Goal: Information Seeking & Learning: Learn about a topic

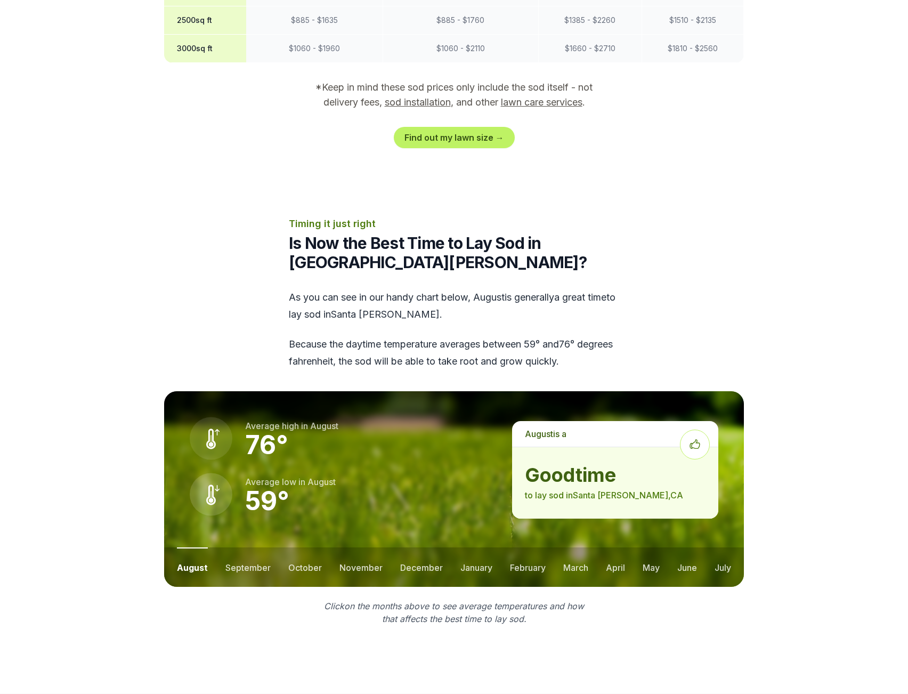
scroll to position [1174, 0]
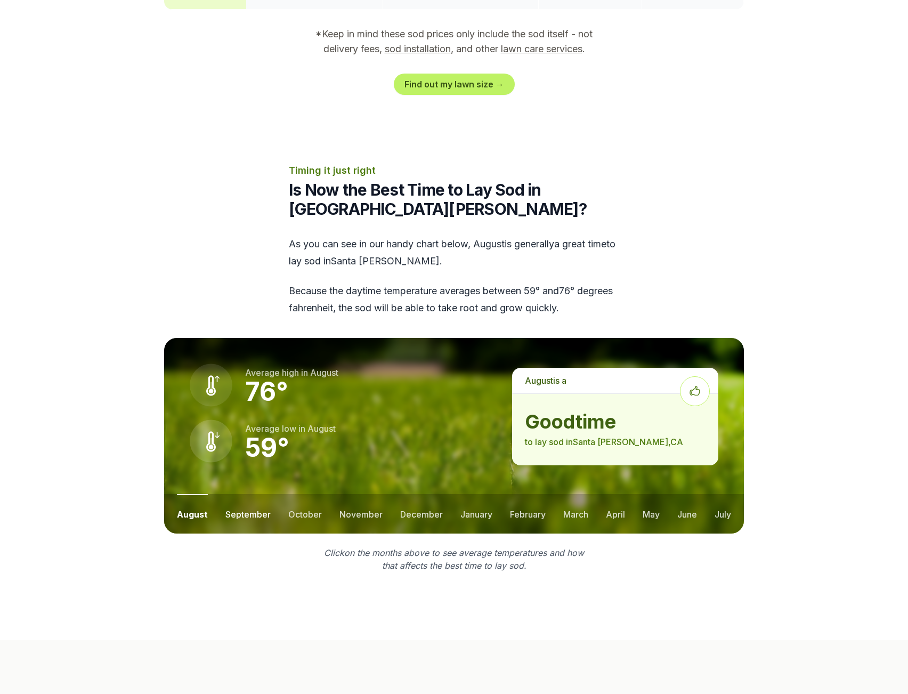
click at [239, 496] on button "september" at bounding box center [247, 513] width 45 height 39
click at [306, 494] on button "october" at bounding box center [305, 513] width 34 height 39
click at [344, 494] on button "november" at bounding box center [360, 513] width 43 height 39
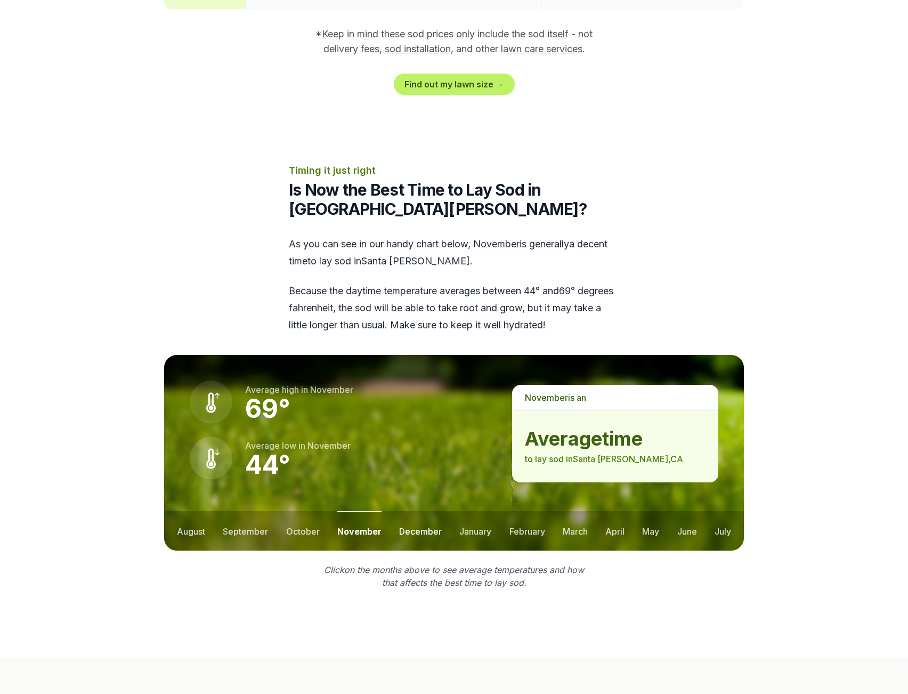
click at [419, 511] on button "december" at bounding box center [420, 530] width 43 height 39
click at [467, 511] on button "january" at bounding box center [476, 530] width 32 height 39
drag, startPoint x: 520, startPoint y: 512, endPoint x: 582, endPoint y: 518, distance: 62.0
click at [520, 512] on button "february" at bounding box center [528, 530] width 36 height 39
click at [579, 515] on button "march" at bounding box center [575, 530] width 25 height 39
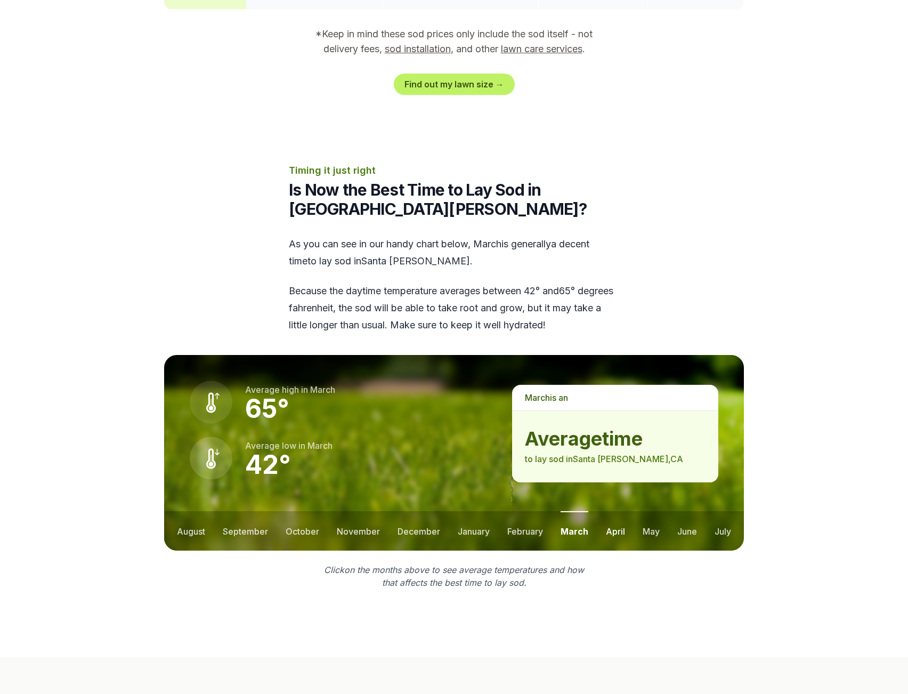
click at [617, 514] on button "april" at bounding box center [615, 530] width 19 height 39
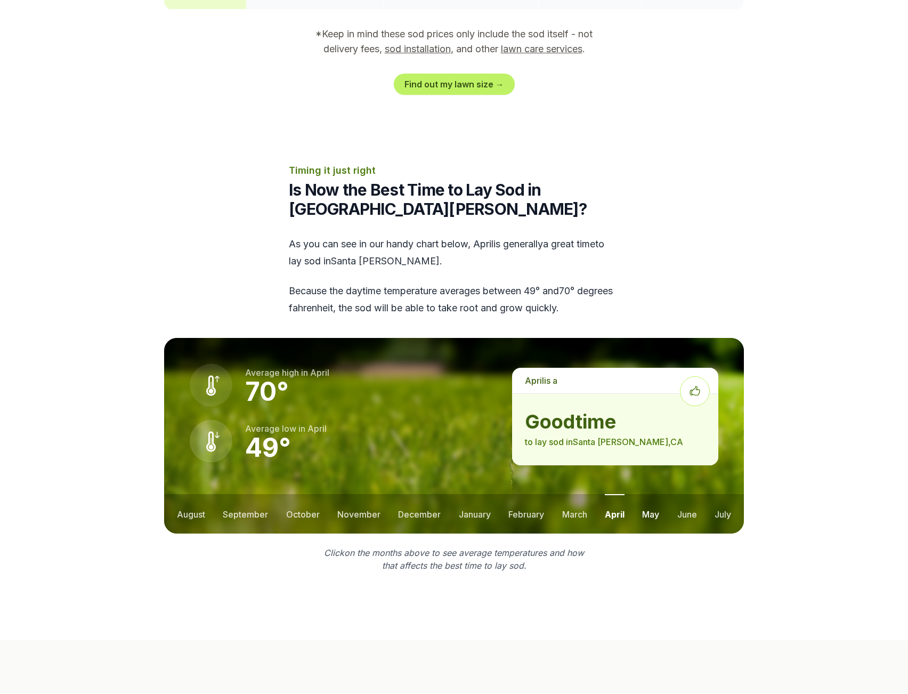
click at [645, 498] on button "may" at bounding box center [650, 513] width 17 height 39
click at [690, 494] on button "june" at bounding box center [687, 513] width 20 height 39
click at [718, 494] on button "july" at bounding box center [722, 513] width 17 height 39
click at [194, 494] on button "august" at bounding box center [191, 513] width 28 height 39
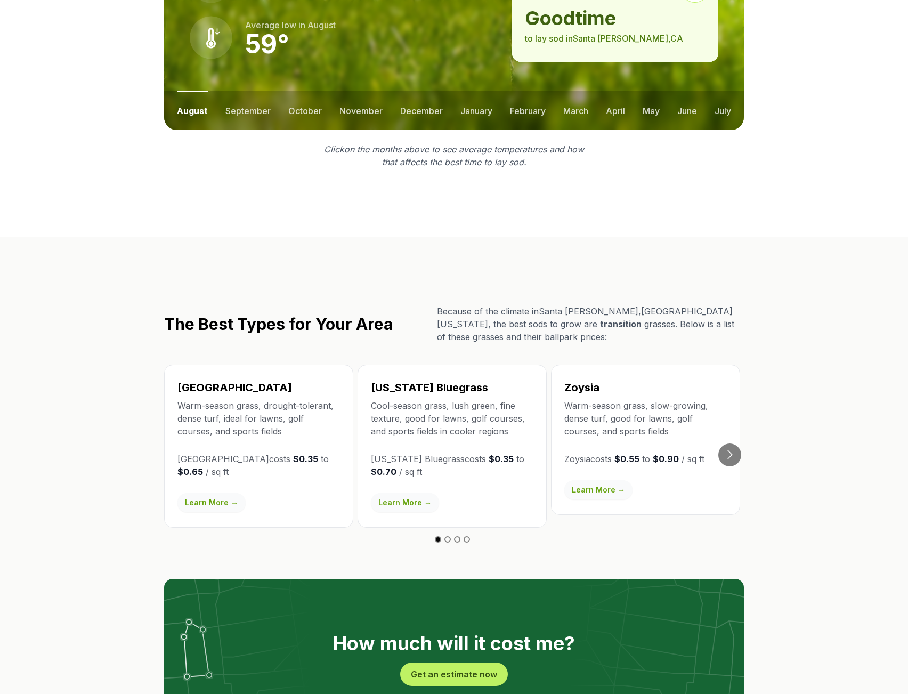
scroll to position [1578, 0]
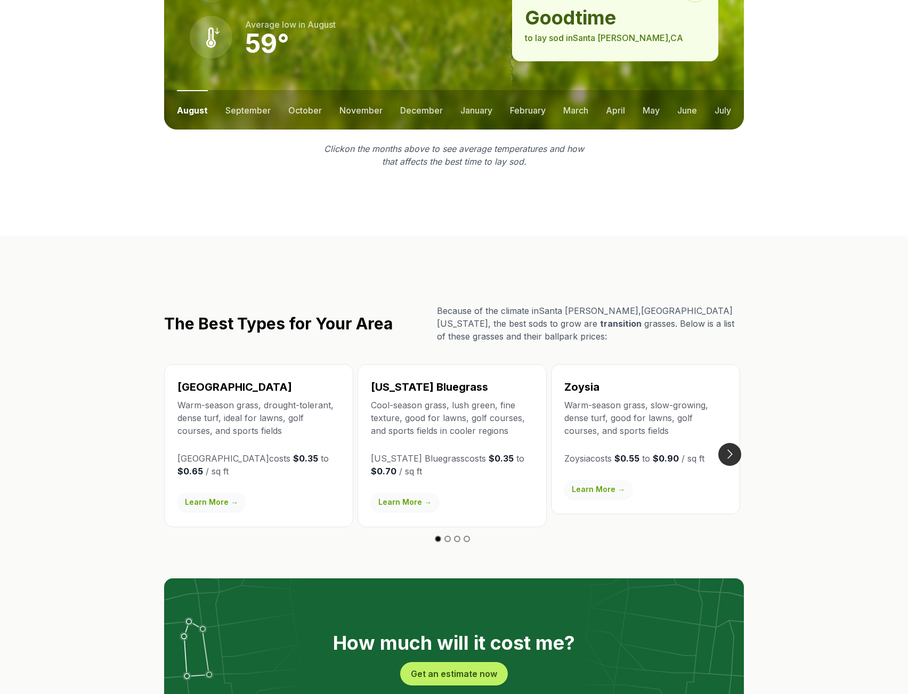
click at [731, 443] on button "Go to next slide" at bounding box center [729, 454] width 23 height 23
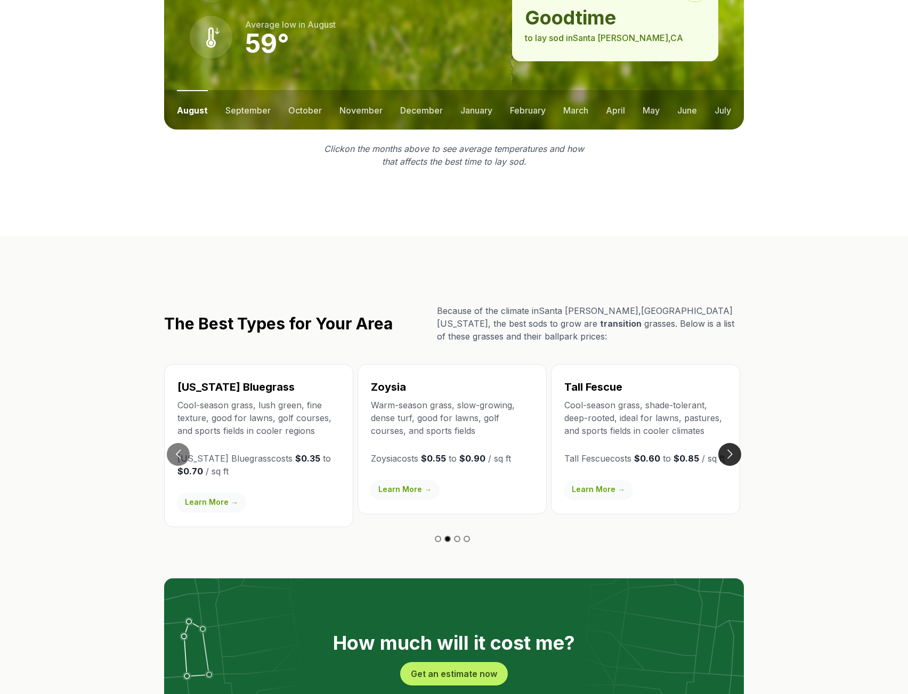
click at [730, 443] on button "Go to next slide" at bounding box center [729, 454] width 23 height 23
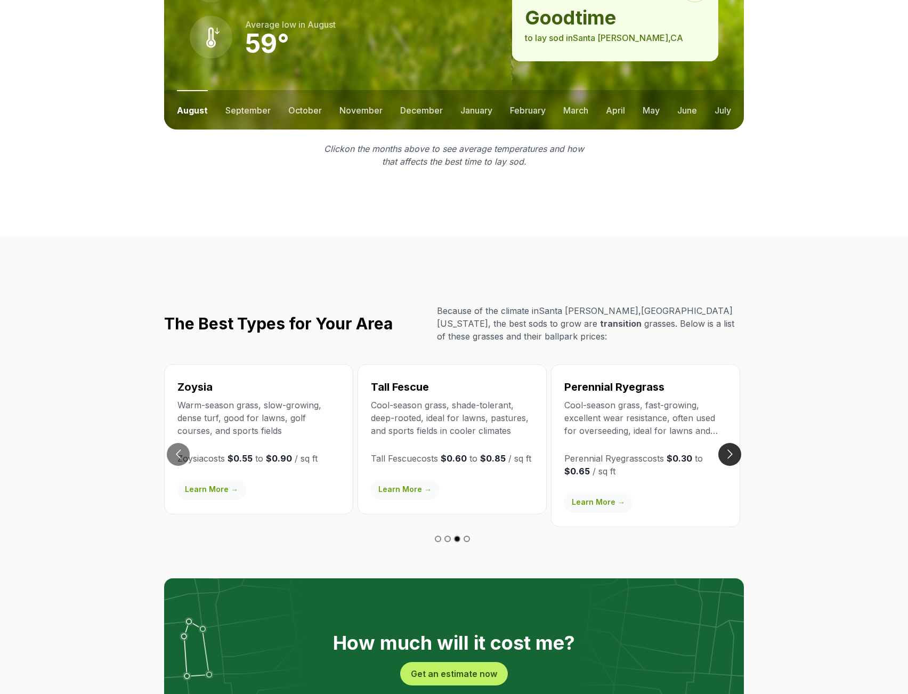
click at [730, 443] on button "Go to next slide" at bounding box center [729, 454] width 23 height 23
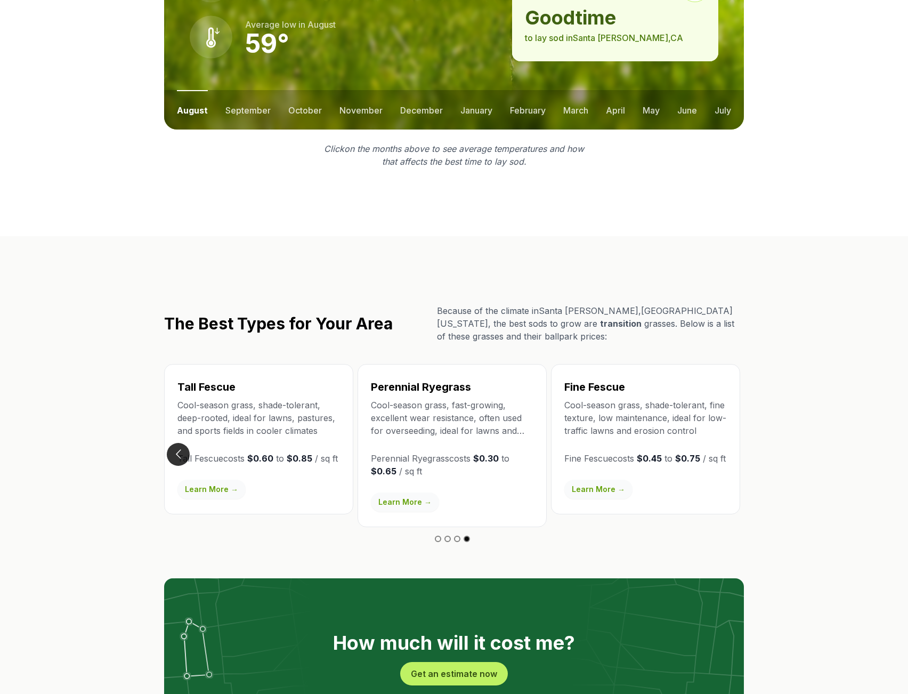
click at [181, 443] on button "Go to previous slide" at bounding box center [178, 454] width 23 height 23
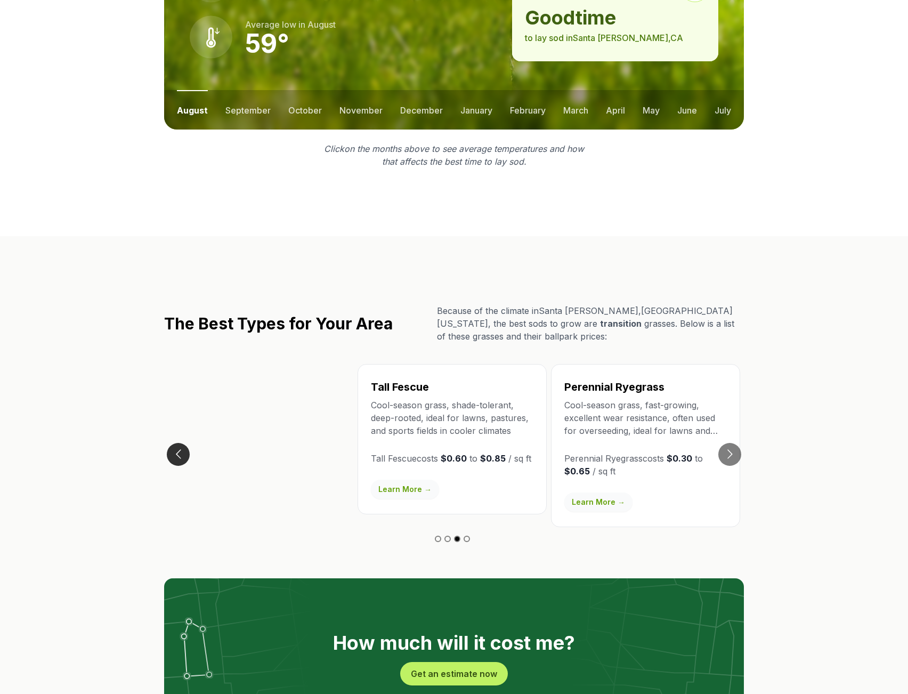
click at [180, 443] on button "Go to previous slide" at bounding box center [178, 454] width 23 height 23
click at [175, 443] on button "Go to previous slide" at bounding box center [178, 454] width 23 height 23
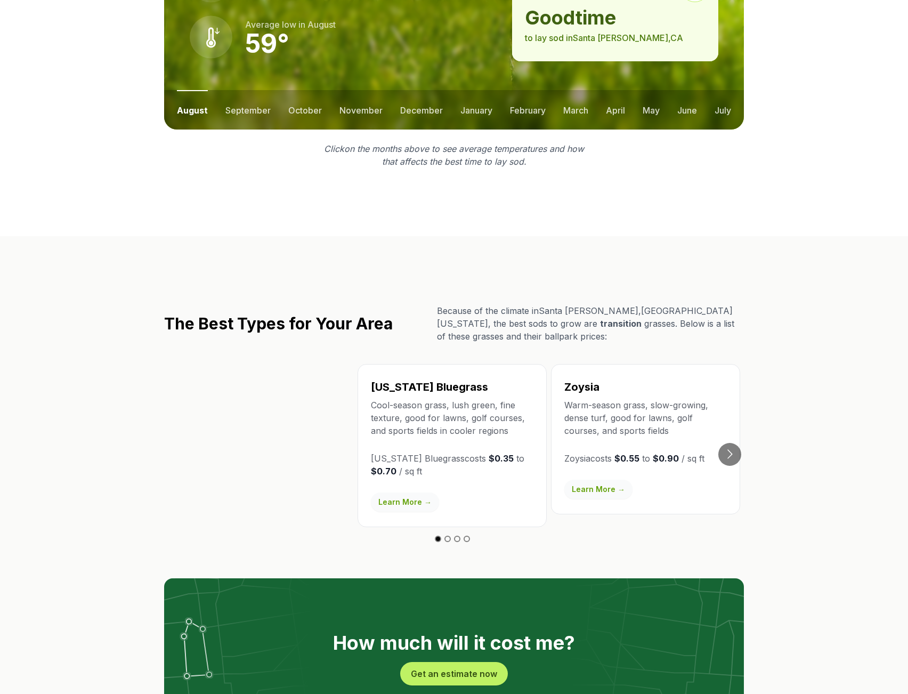
click at [175, 436] on div "Bermuda Warm-season grass, drought-tolerant, dense turf, ideal for lawns, golf …" at bounding box center [258, 445] width 189 height 163
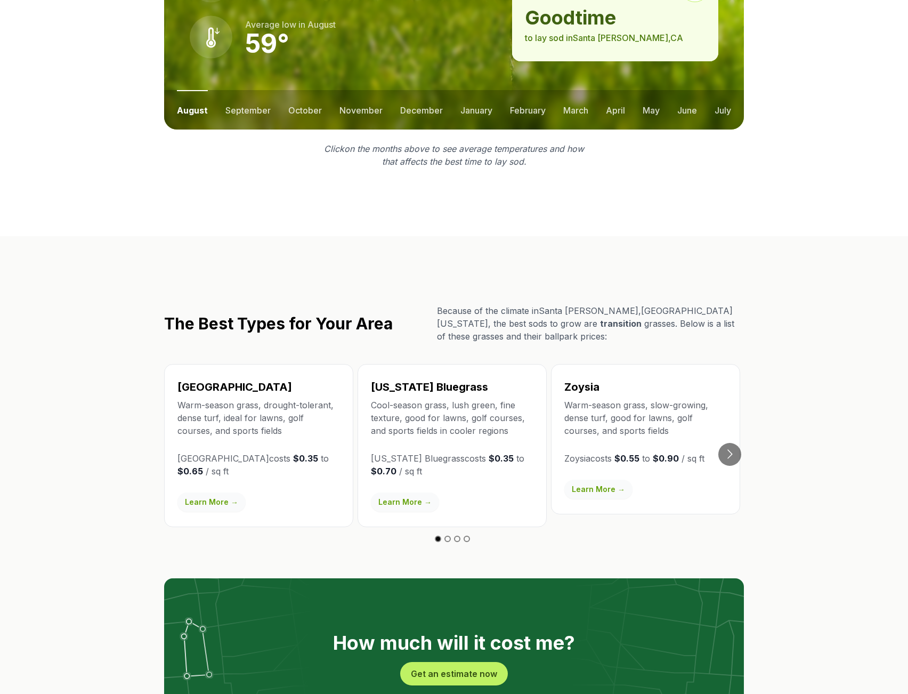
click at [214, 492] on link "Learn More →" at bounding box center [211, 501] width 68 height 19
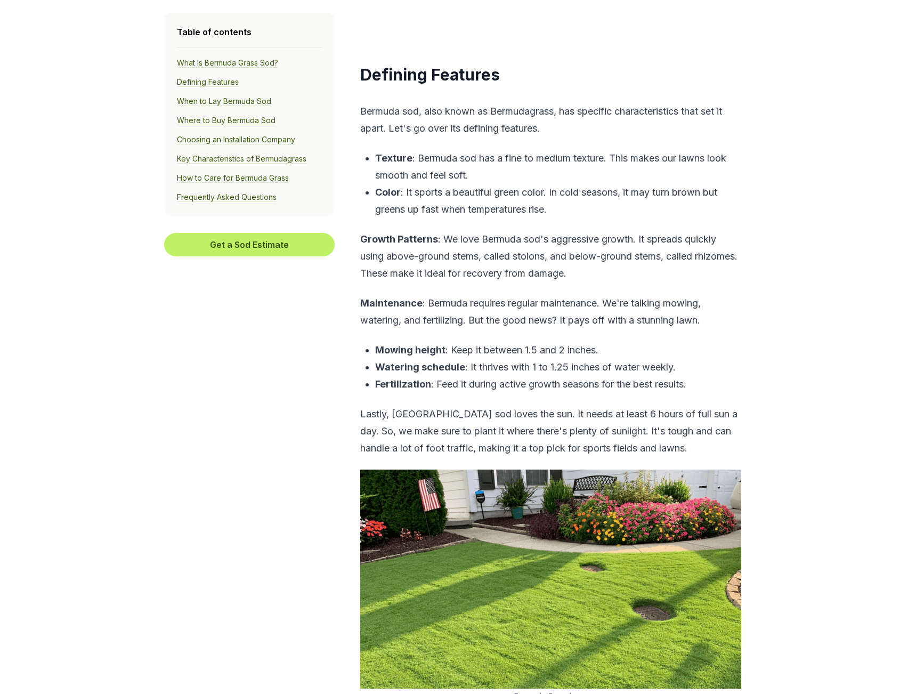
scroll to position [993, 0]
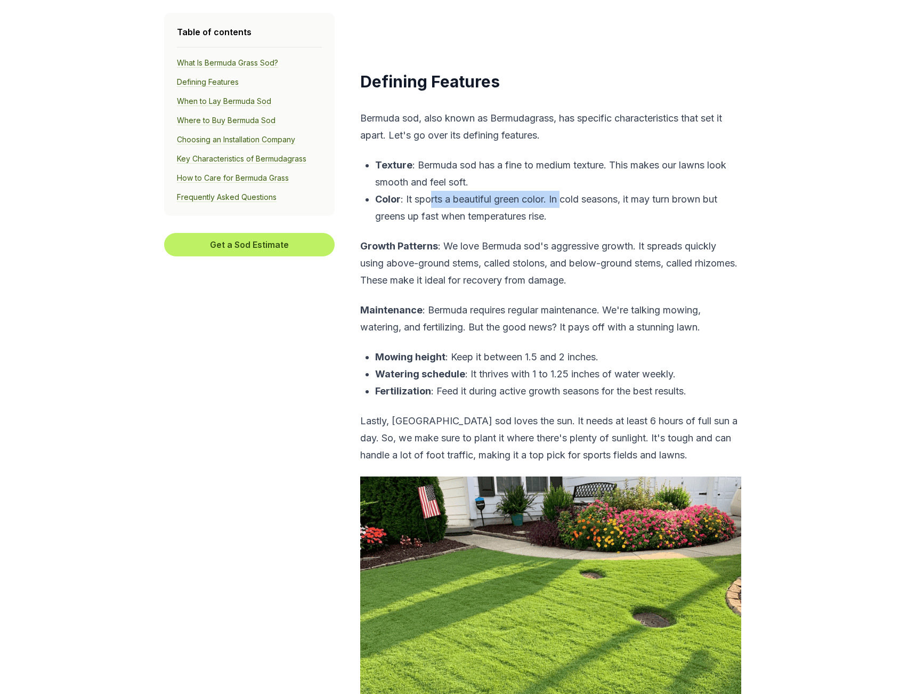
drag, startPoint x: 433, startPoint y: 201, endPoint x: 498, endPoint y: 218, distance: 67.7
click at [564, 203] on p "Color : It sports a beautiful green color. In cold seasons, it may turn brown b…" at bounding box center [558, 208] width 366 height 34
click at [496, 219] on p "Color : It sports a beautiful green color. In cold seasons, it may turn brown b…" at bounding box center [558, 208] width 366 height 34
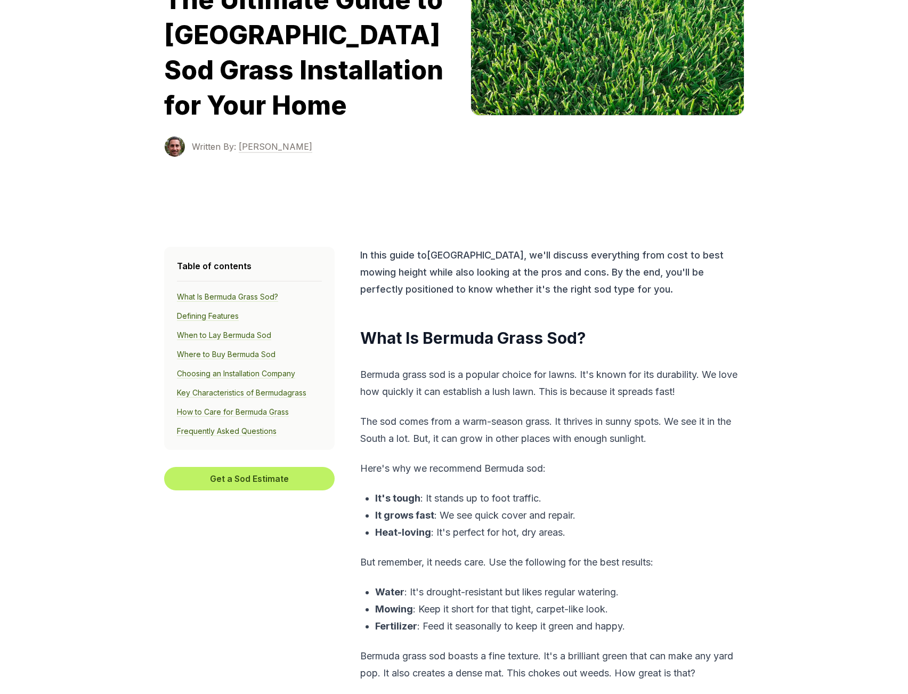
scroll to position [0, 0]
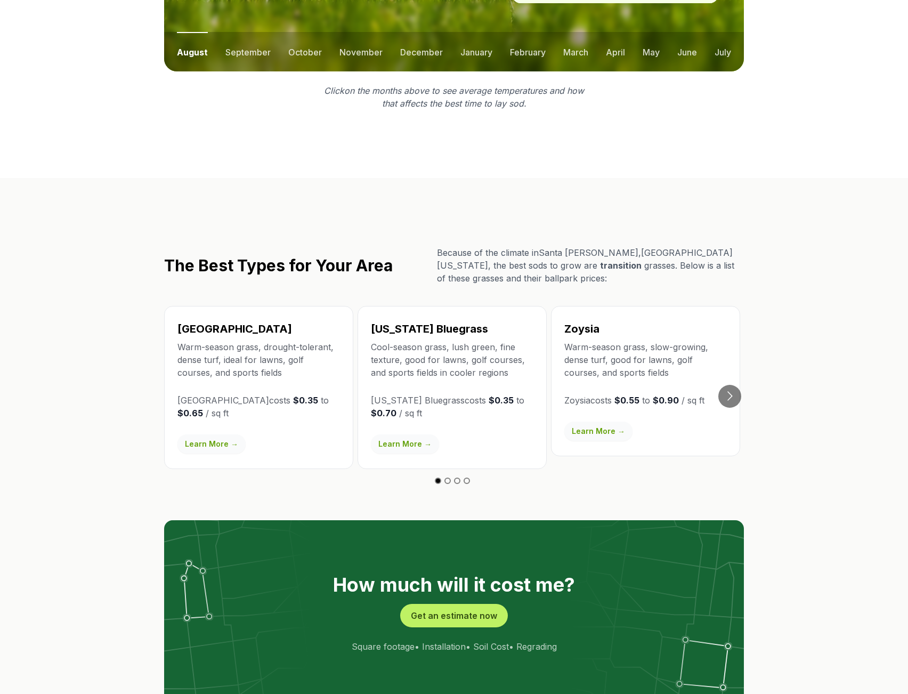
scroll to position [1639, 0]
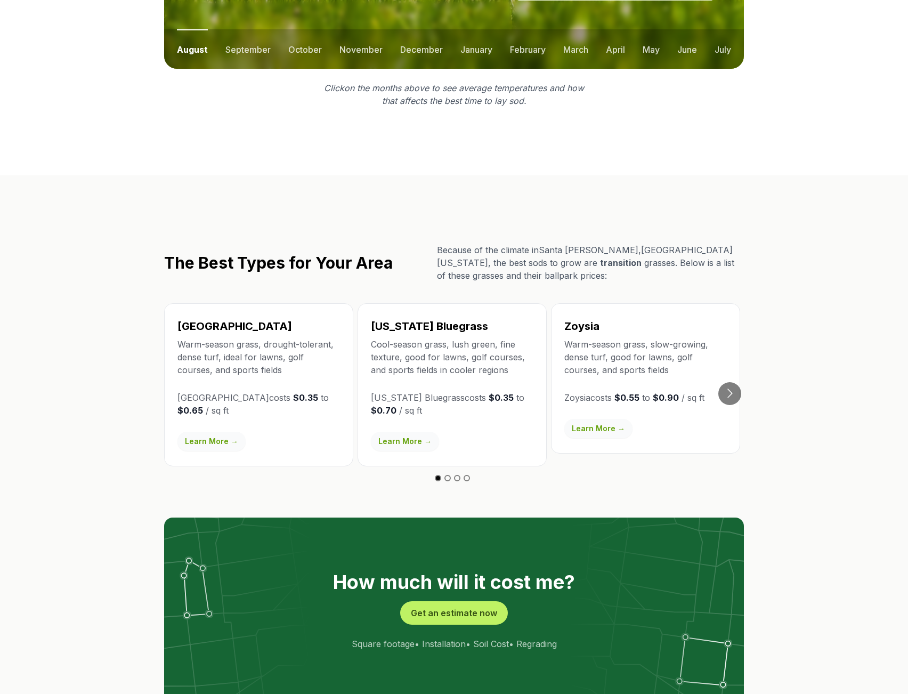
click at [396, 432] on link "Learn More →" at bounding box center [405, 441] width 68 height 19
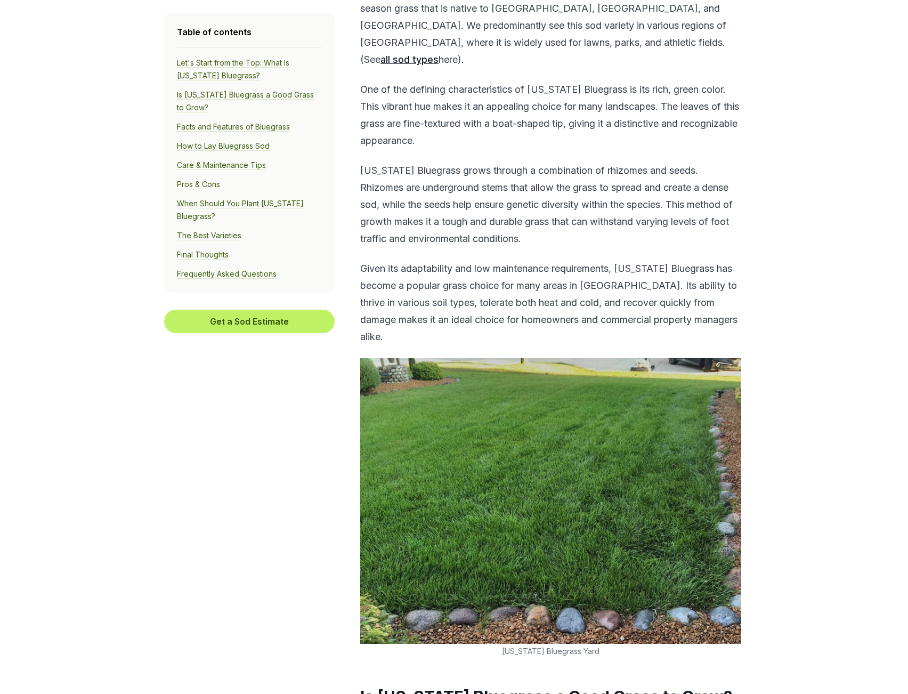
scroll to position [528, 0]
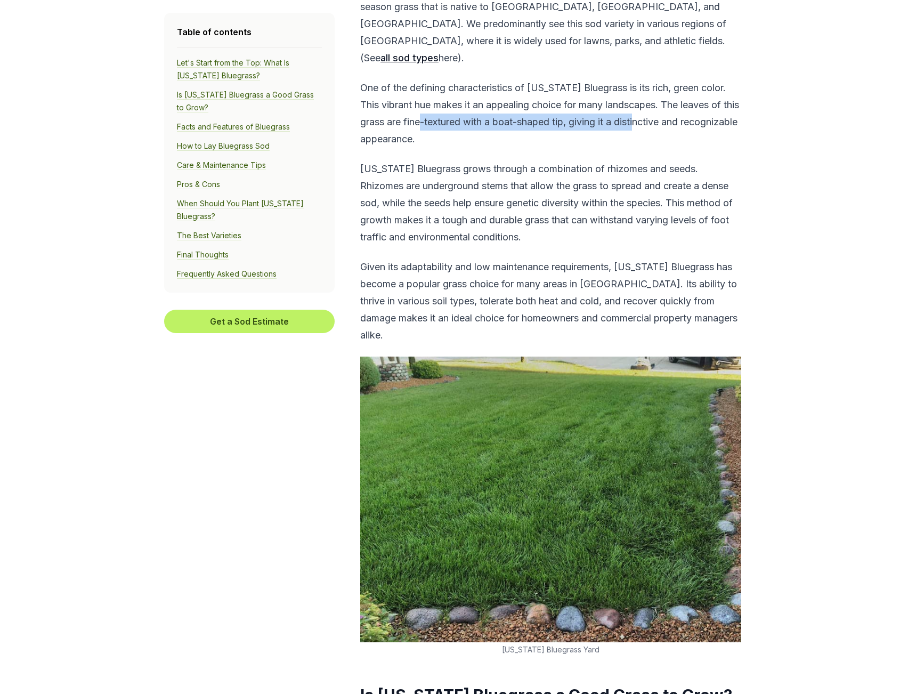
drag, startPoint x: 447, startPoint y: 105, endPoint x: 668, endPoint y: 105, distance: 221.1
click at [668, 105] on p "One of the defining characteristics of [US_STATE] Bluegrass is its rich, green …" at bounding box center [550, 113] width 381 height 68
drag, startPoint x: 583, startPoint y: 103, endPoint x: 663, endPoint y: 105, distance: 80.5
click at [583, 103] on p "One of the defining characteristics of [US_STATE] Bluegrass is its rich, green …" at bounding box center [550, 113] width 381 height 68
drag, startPoint x: 672, startPoint y: 105, endPoint x: 406, endPoint y: 113, distance: 266.5
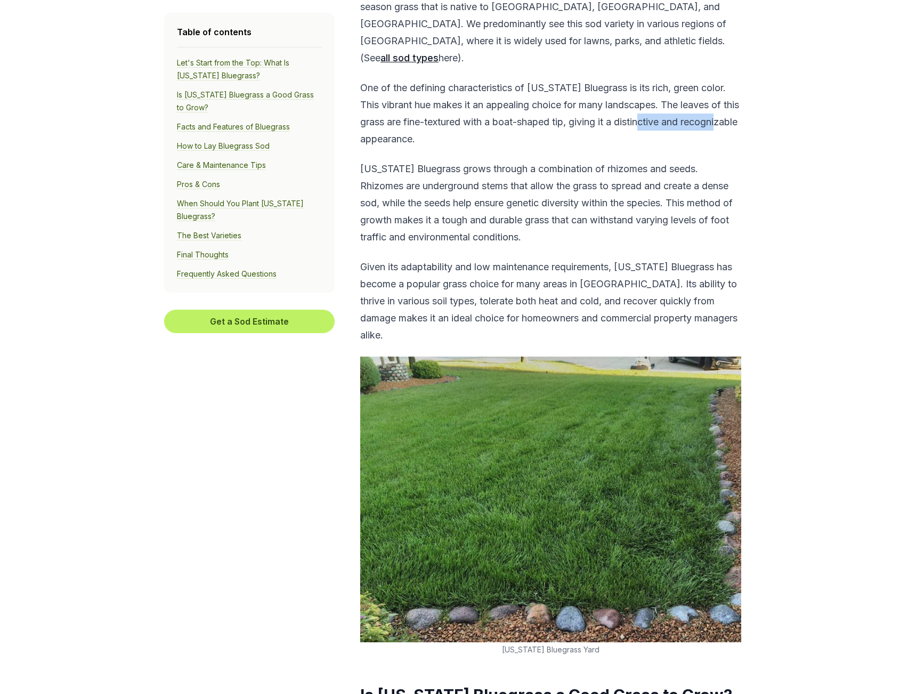
click at [406, 113] on p "One of the defining characteristics of [US_STATE] Bluegrass is its rich, green …" at bounding box center [550, 113] width 381 height 68
click at [410, 118] on p "One of the defining characteristics of [US_STATE] Bluegrass is its rich, green …" at bounding box center [550, 113] width 381 height 68
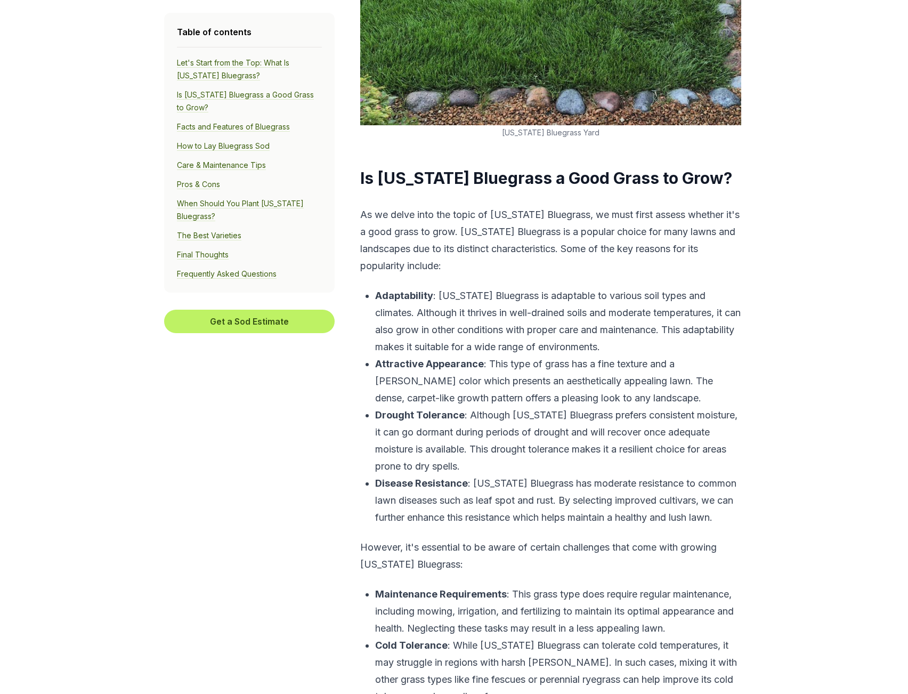
scroll to position [1069, 0]
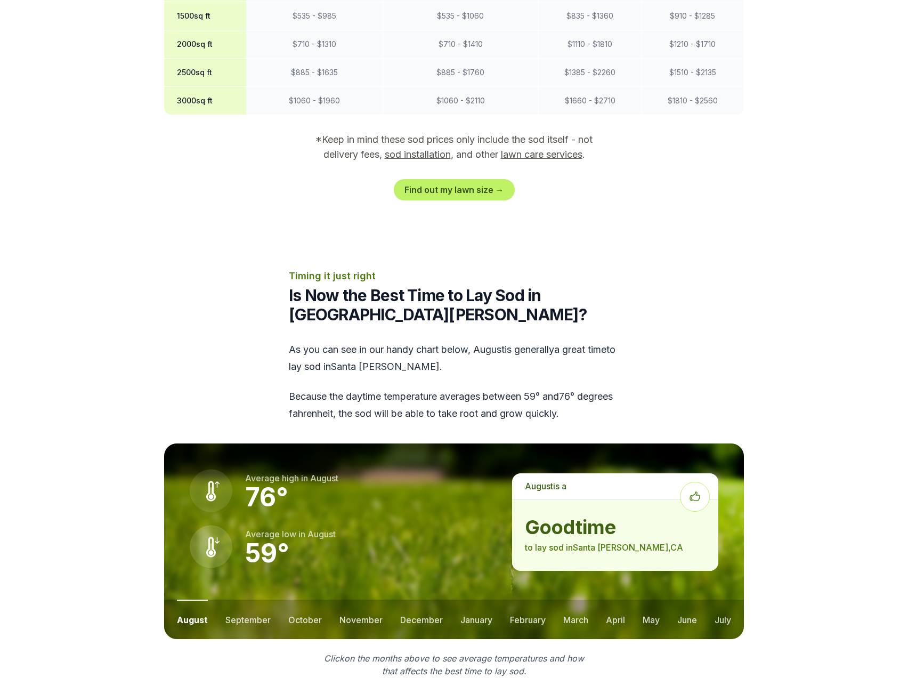
scroll to position [1639, 0]
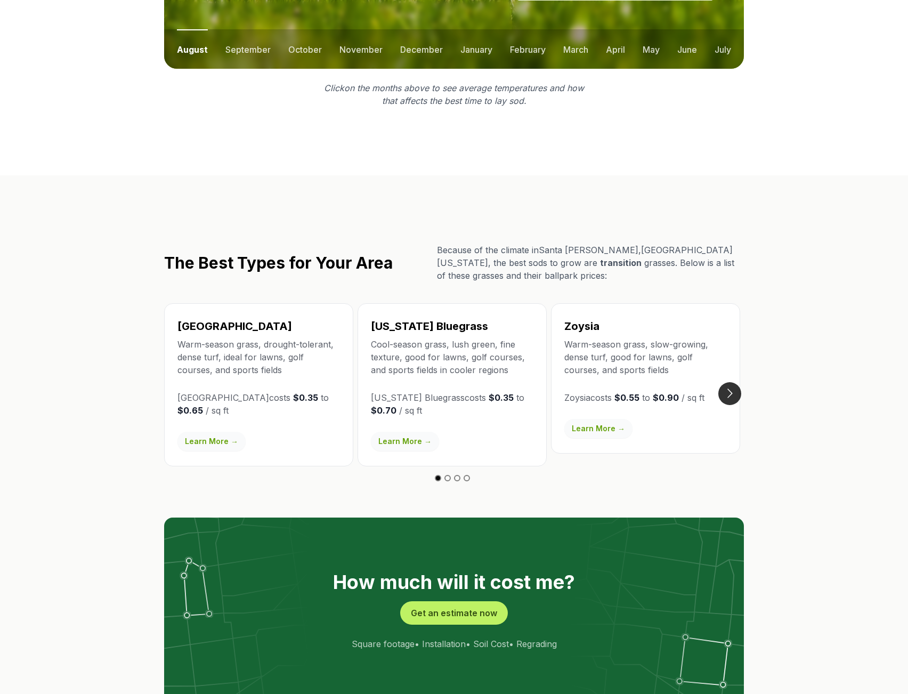
click at [727, 382] on button "Go to next slide" at bounding box center [729, 393] width 23 height 23
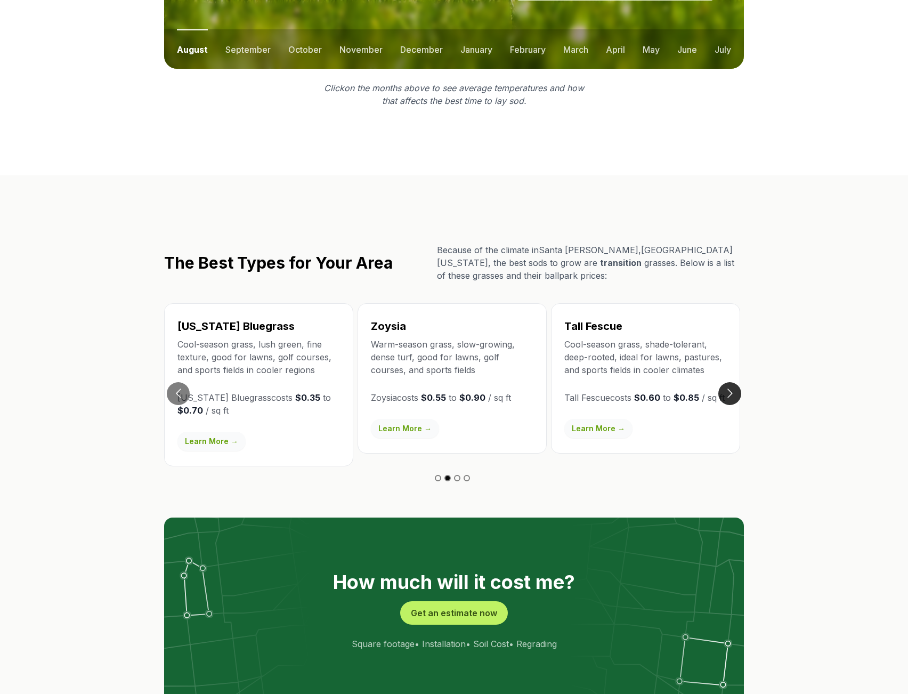
click at [727, 382] on button "Go to next slide" at bounding box center [729, 393] width 23 height 23
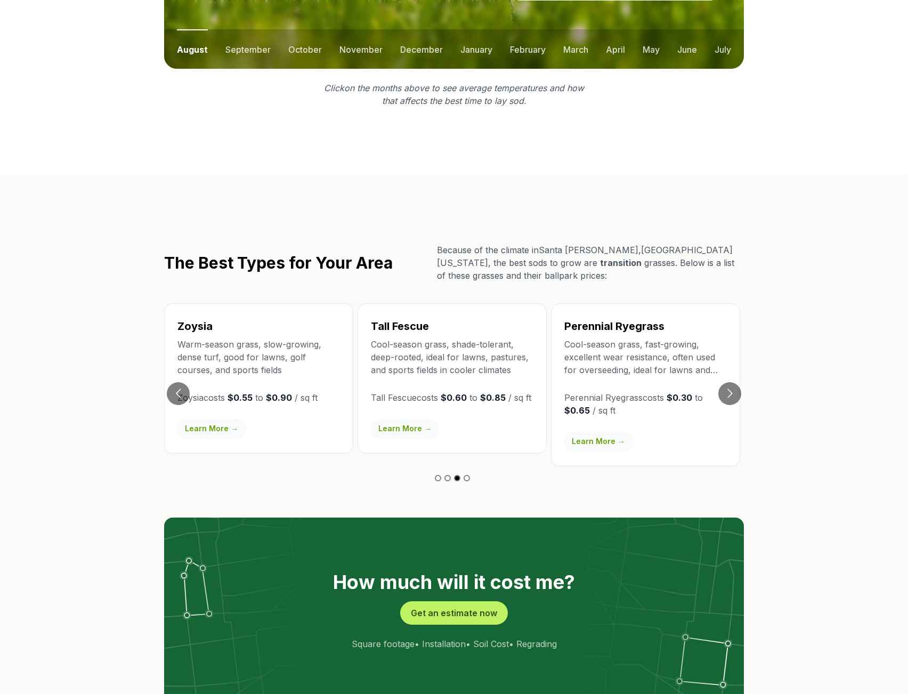
click at [389, 419] on link "Learn More →" at bounding box center [405, 428] width 68 height 19
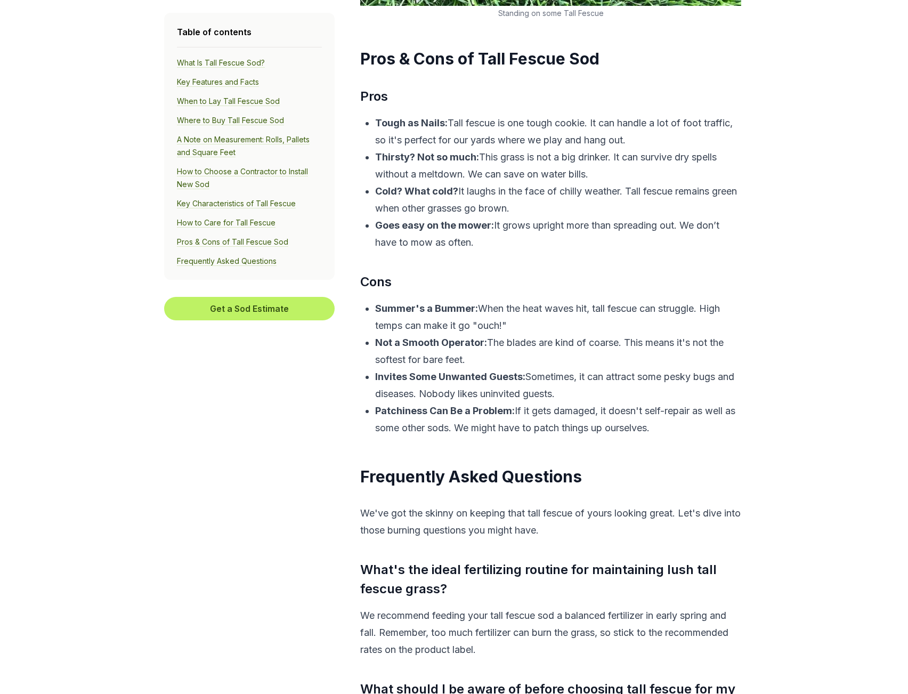
scroll to position [6367, 0]
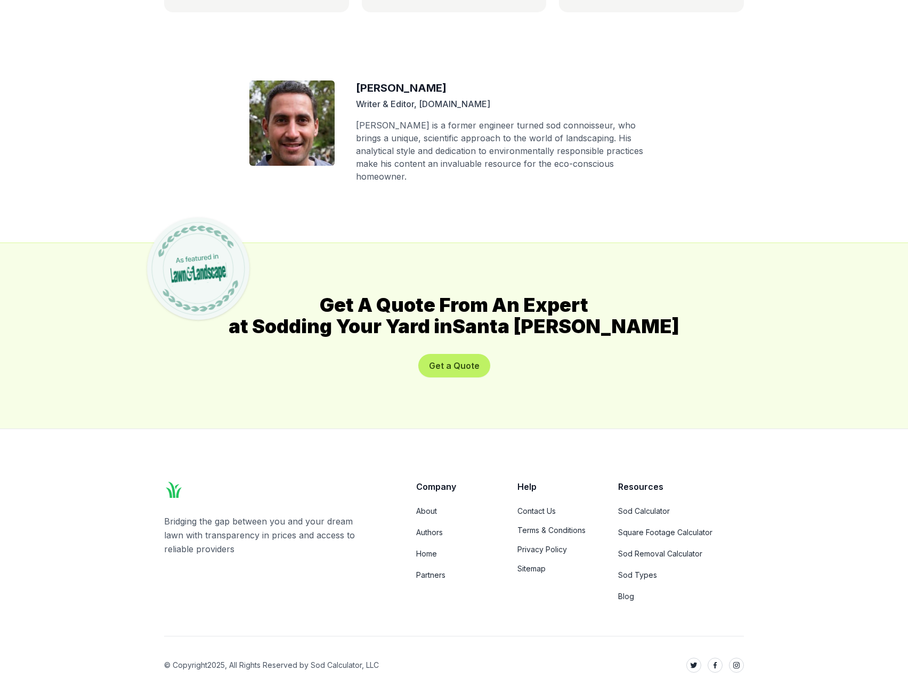
scroll to position [1639, 0]
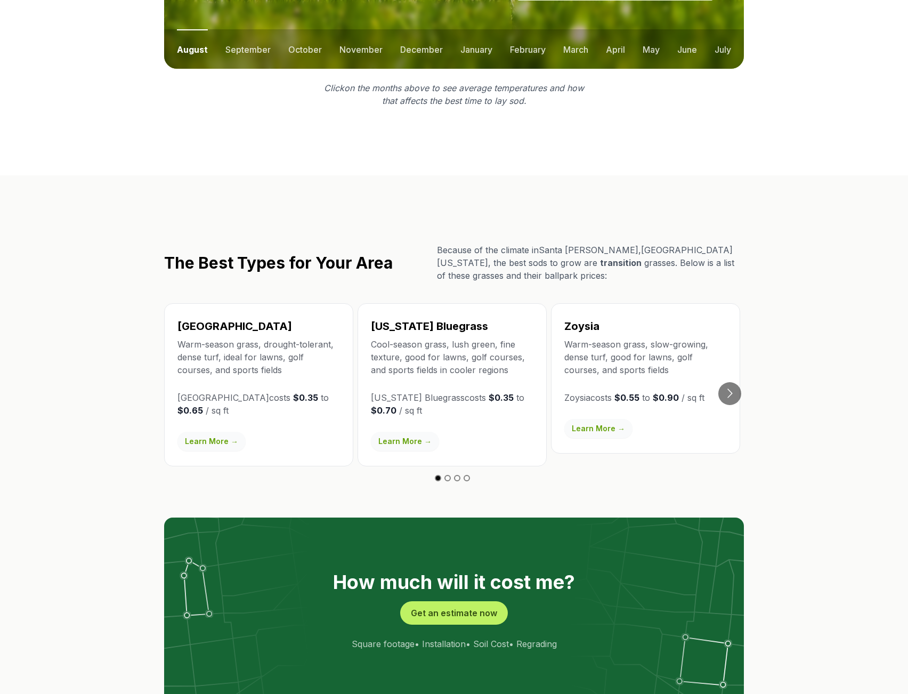
click at [206, 432] on link "Learn More →" at bounding box center [211, 441] width 68 height 19
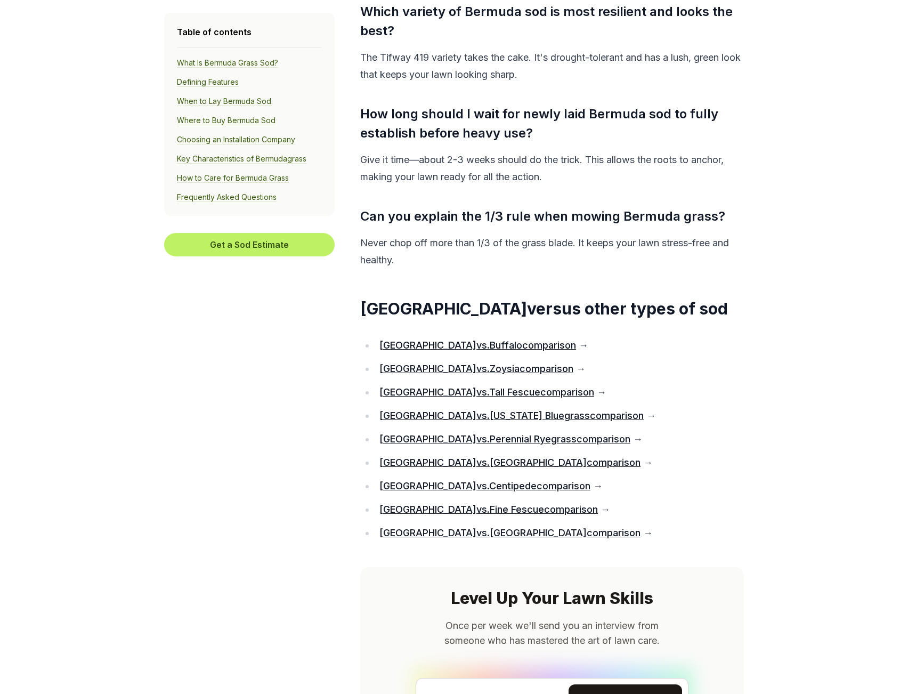
scroll to position [6473, 0]
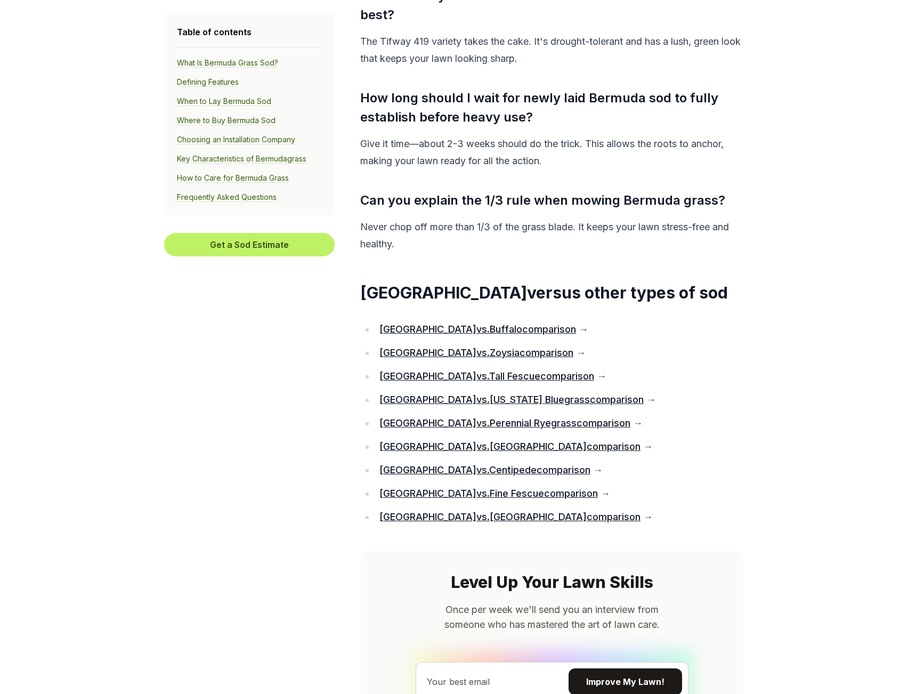
click at [476, 368] on li "Bermuda vs. Tall Fescue comparison →" at bounding box center [558, 376] width 366 height 17
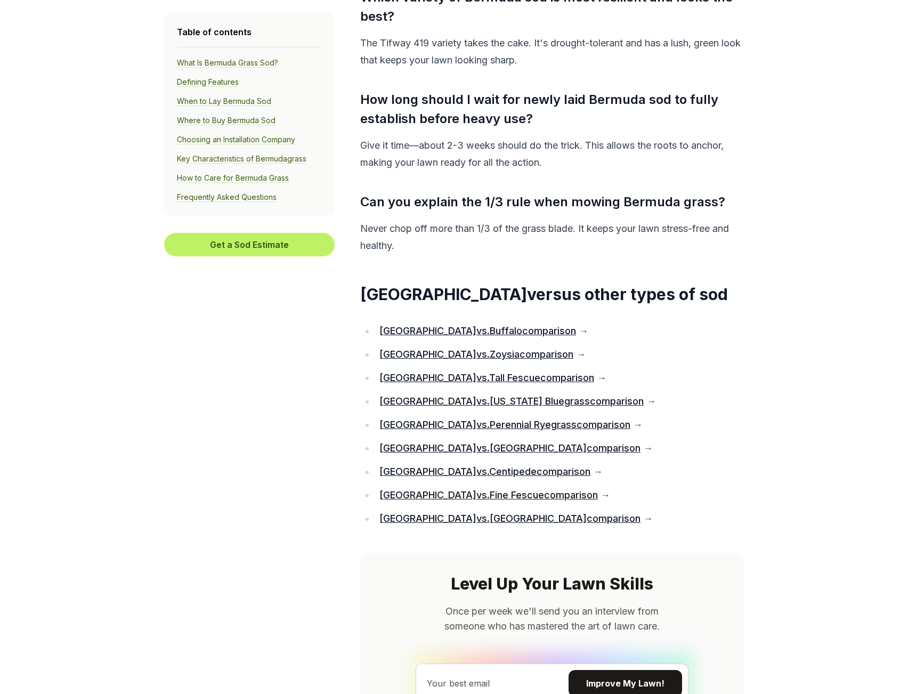
click at [483, 372] on link "Bermuda vs. Tall Fescue comparison" at bounding box center [486, 377] width 215 height 11
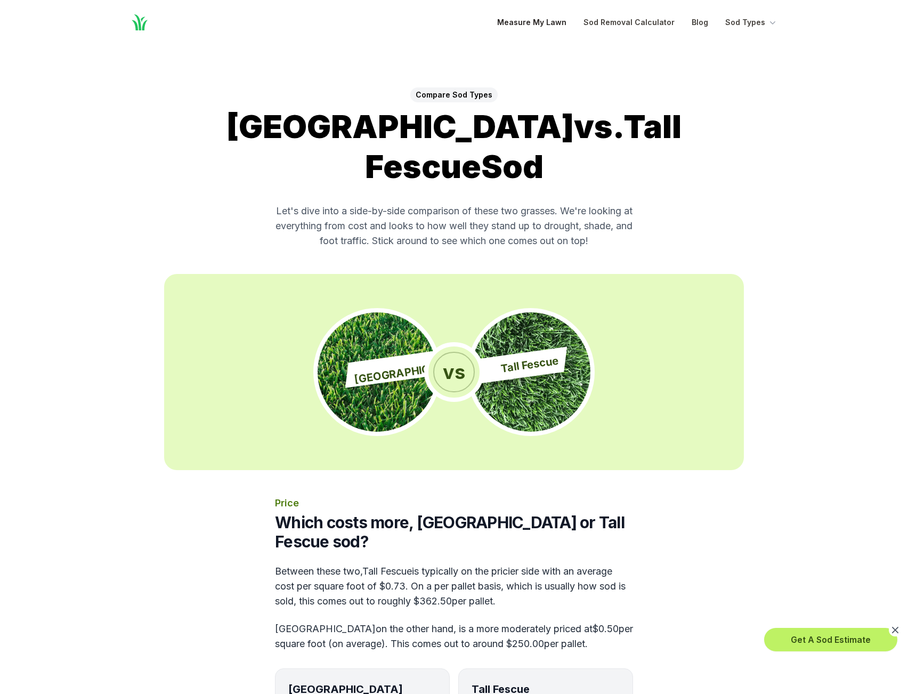
click at [538, 19] on link "Measure My Lawn" at bounding box center [531, 22] width 69 height 13
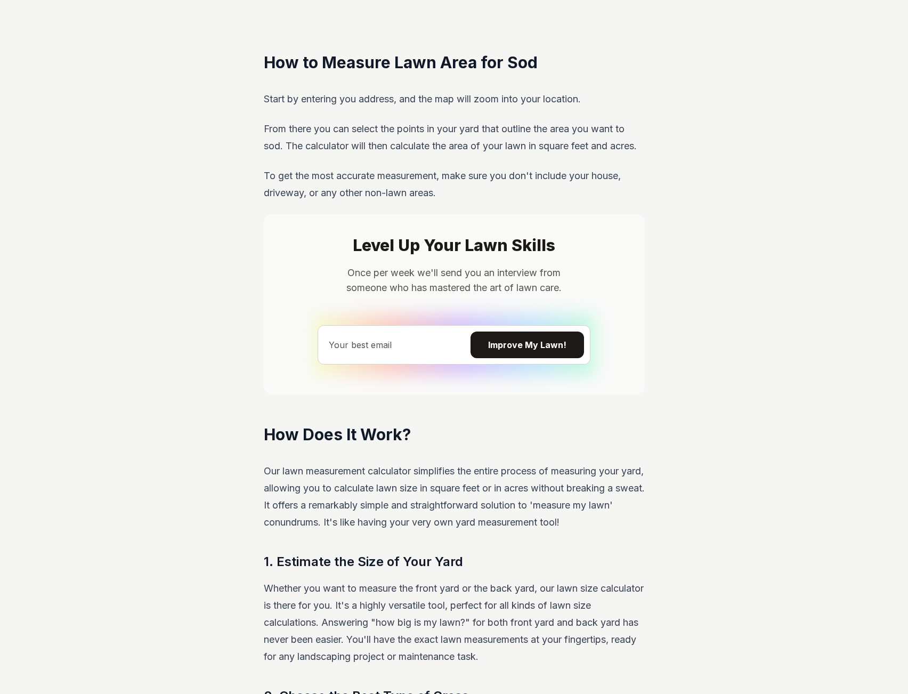
scroll to position [522, 0]
